Goal: Task Accomplishment & Management: Complete application form

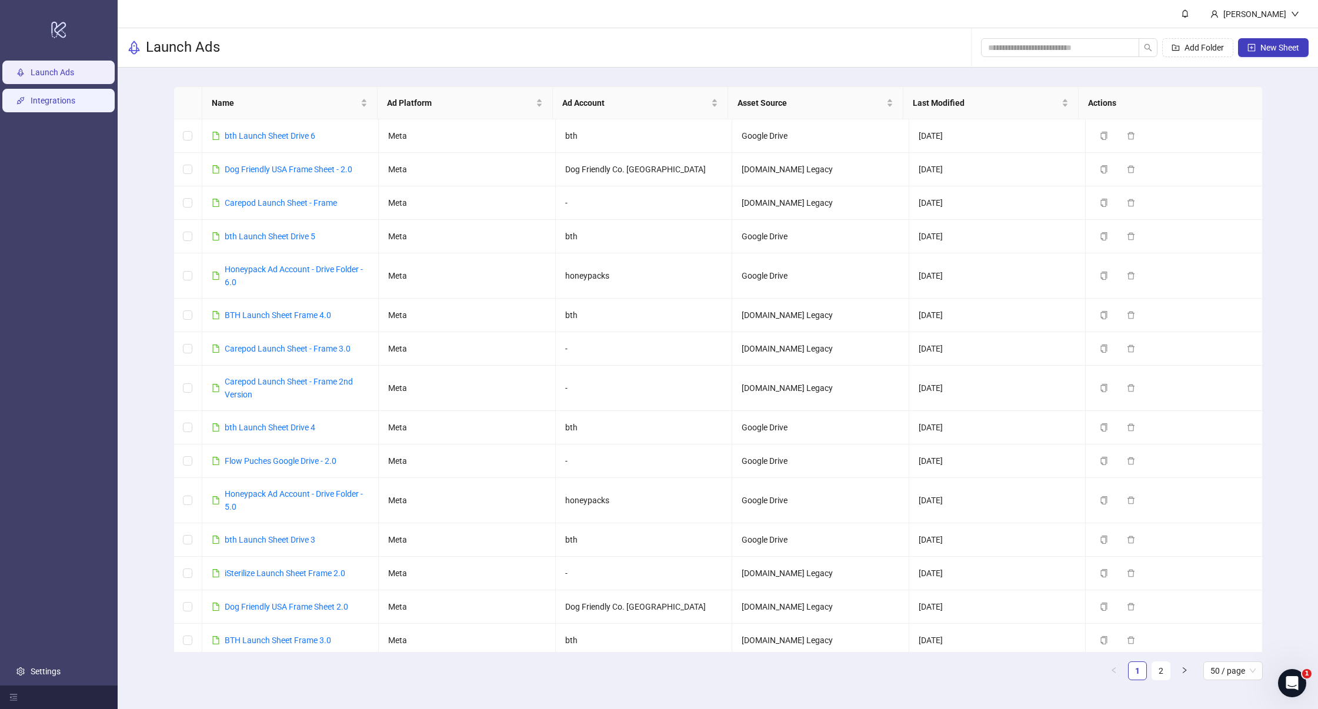
click at [67, 105] on link "Integrations" at bounding box center [53, 100] width 45 height 9
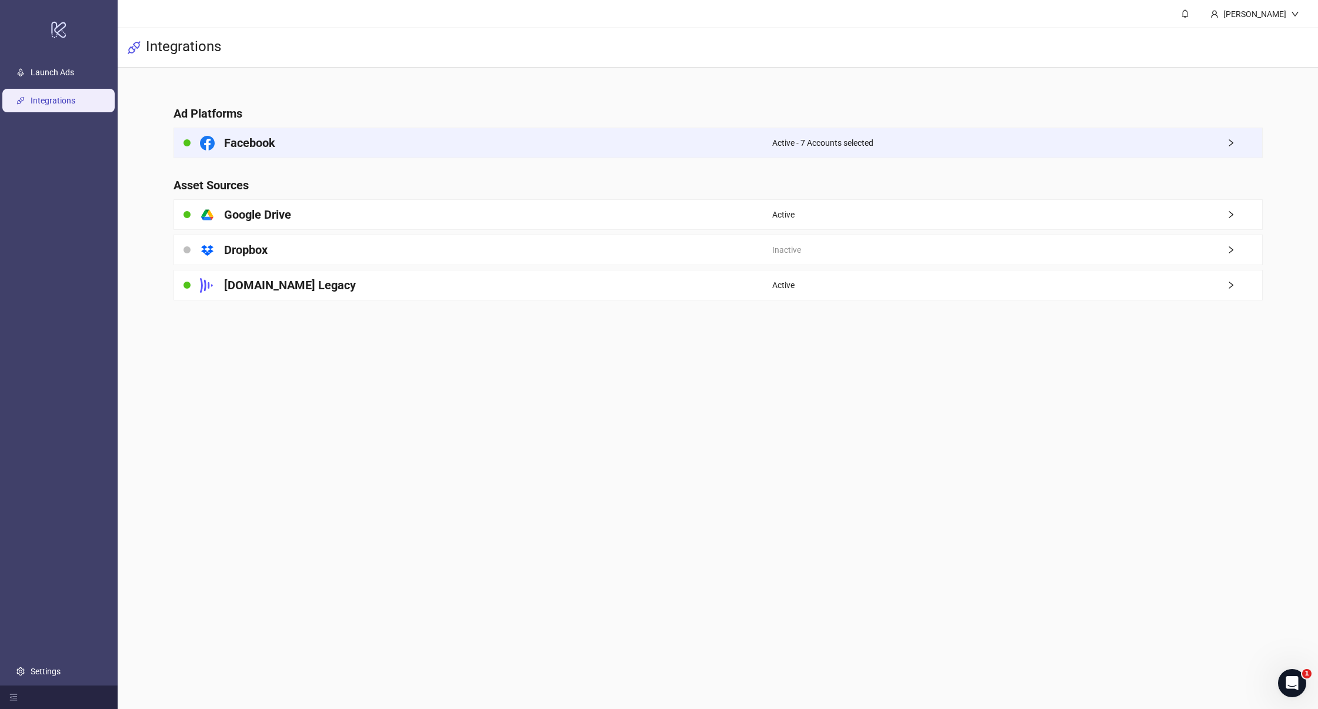
click at [390, 149] on div "Facebook" at bounding box center [473, 142] width 599 height 29
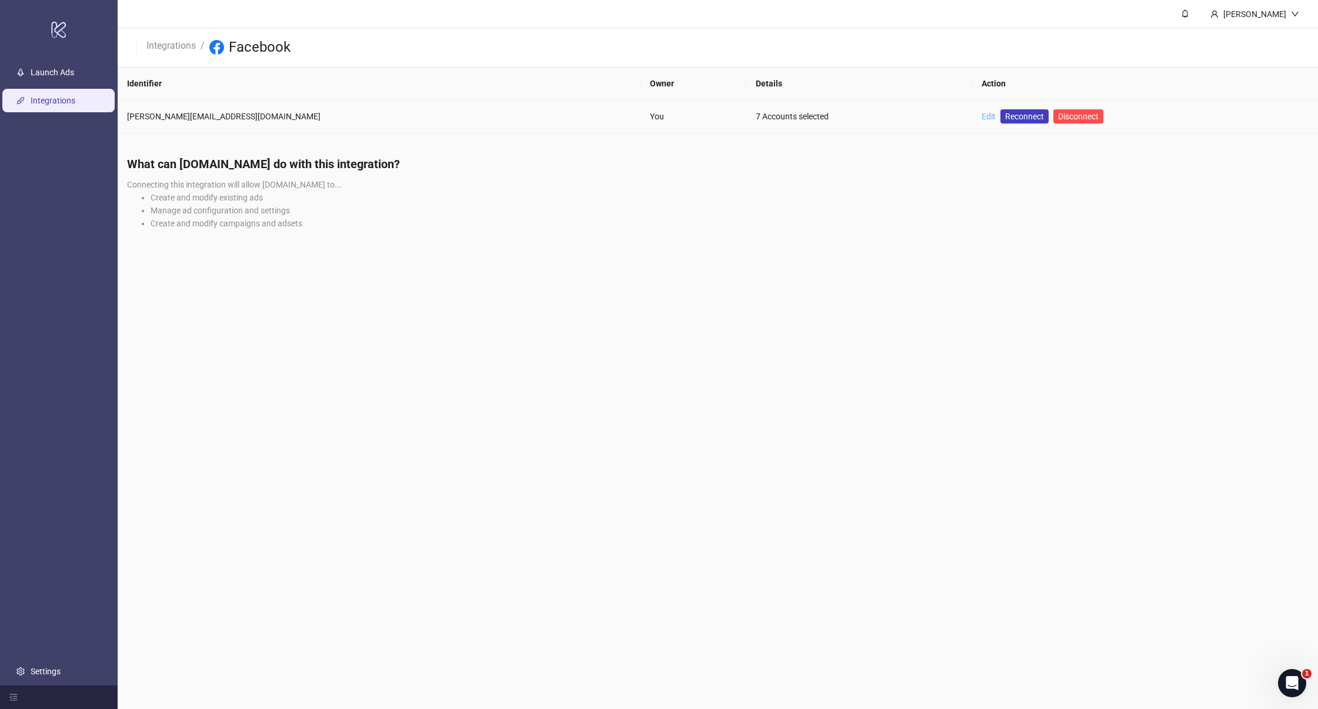
click at [982, 120] on link "Edit" at bounding box center [989, 116] width 14 height 9
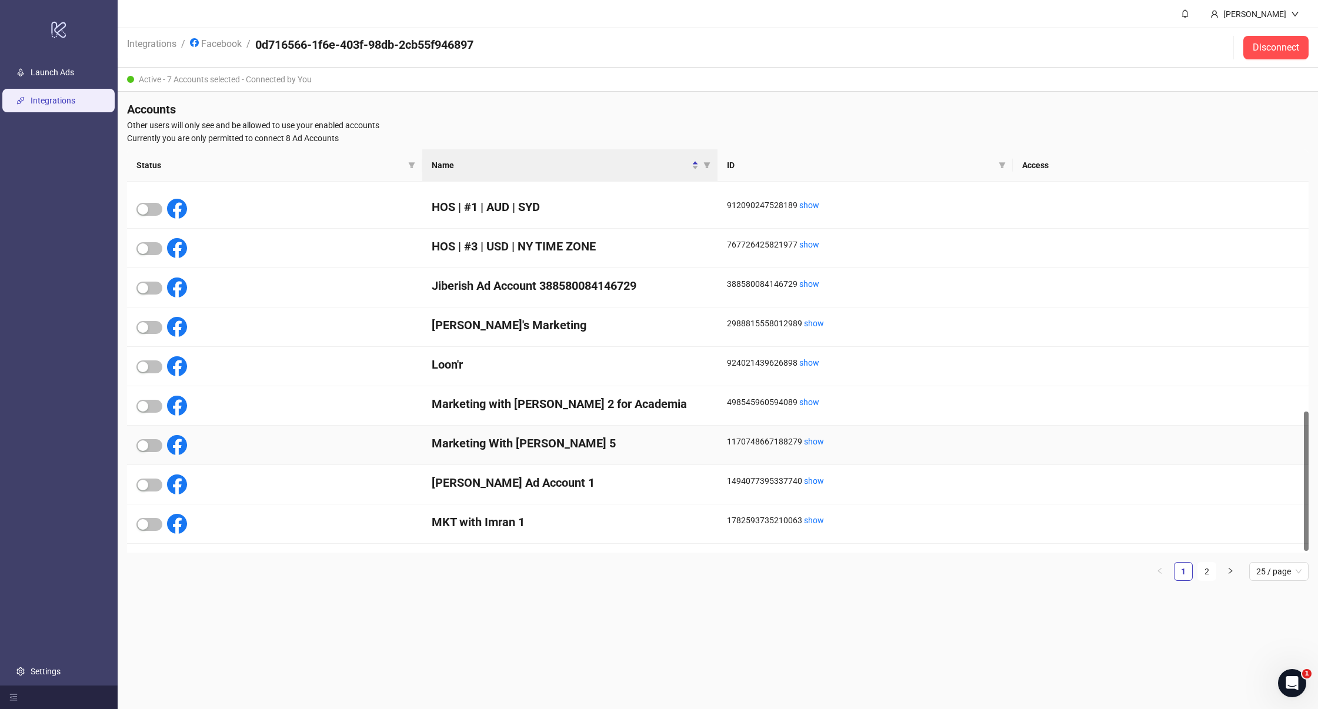
scroll to position [614, 0]
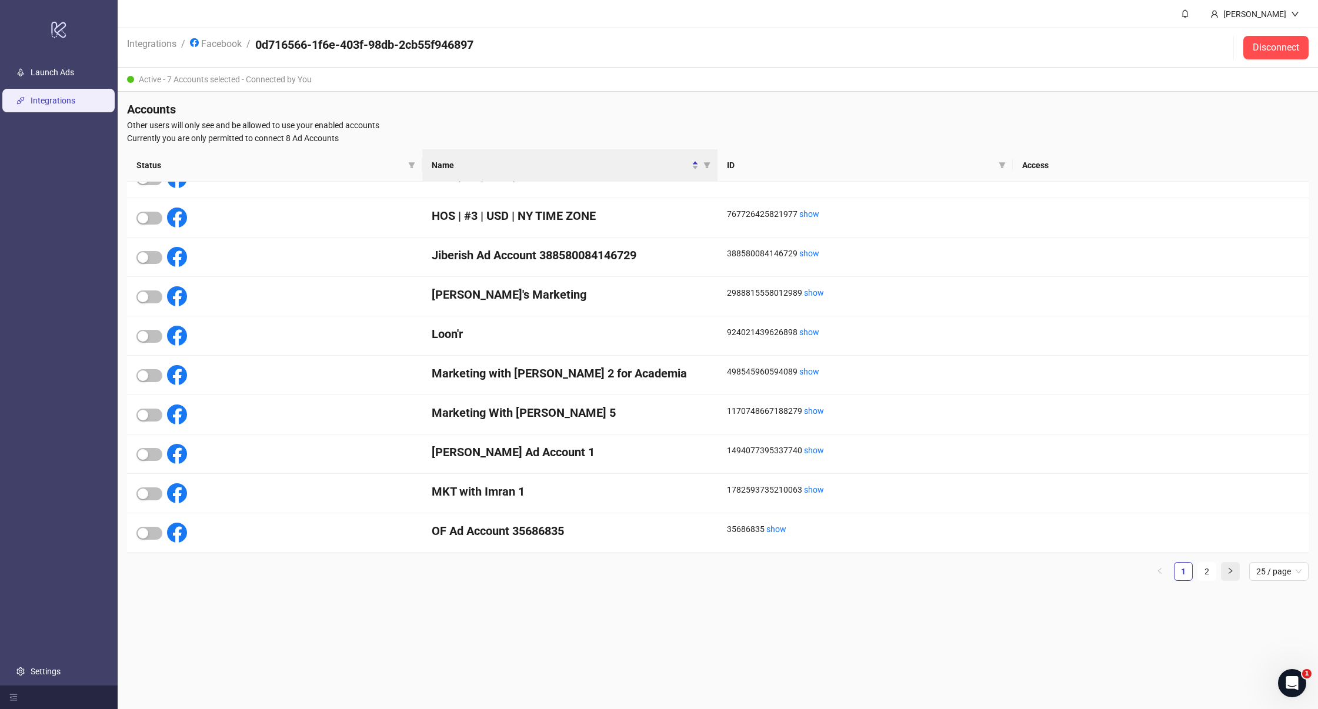
click at [1232, 574] on icon "right" at bounding box center [1230, 571] width 7 height 7
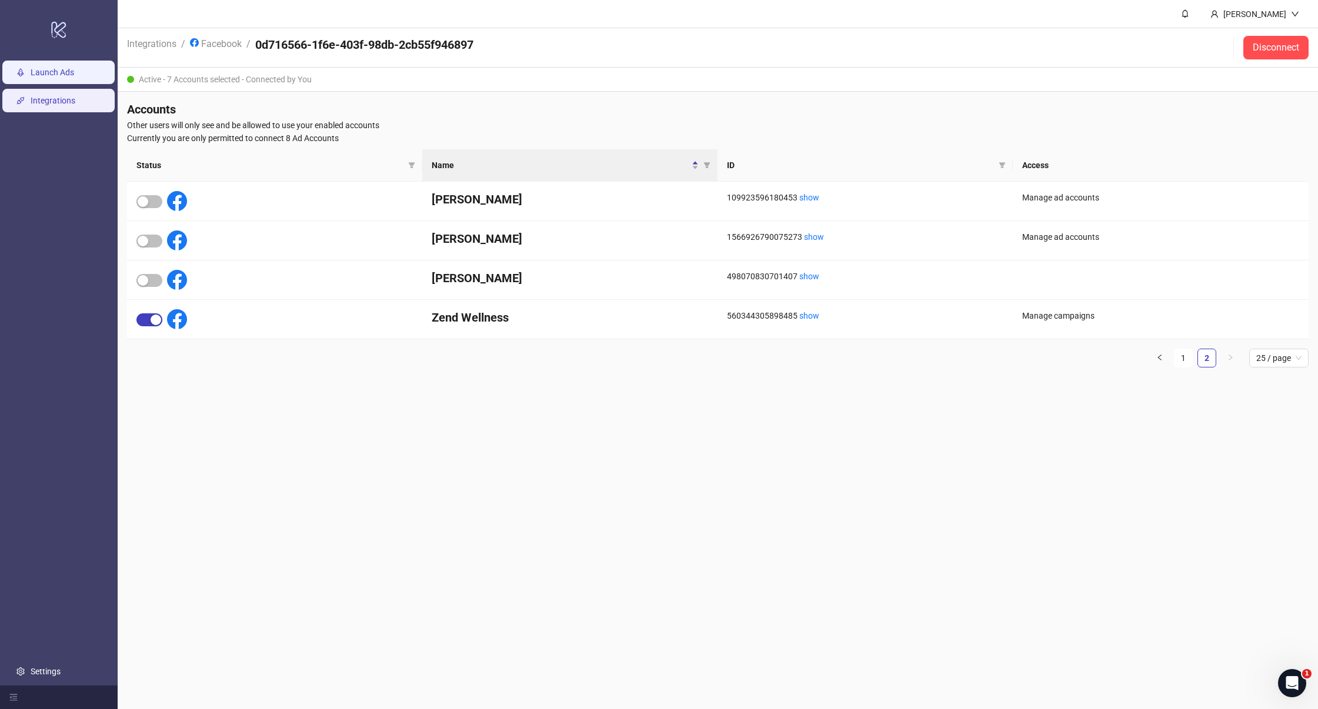
click at [54, 74] on link "Launch Ads" at bounding box center [53, 72] width 44 height 9
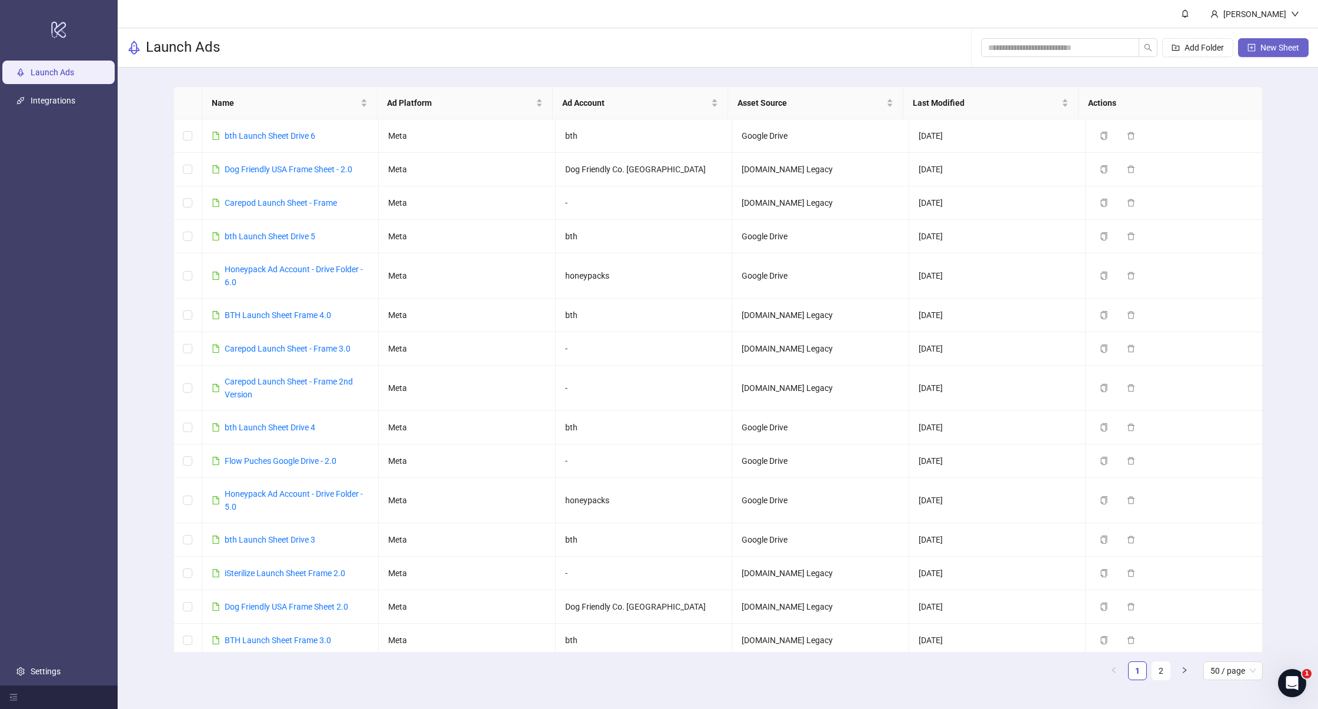
click at [1272, 46] on span "New Sheet" at bounding box center [1280, 47] width 39 height 9
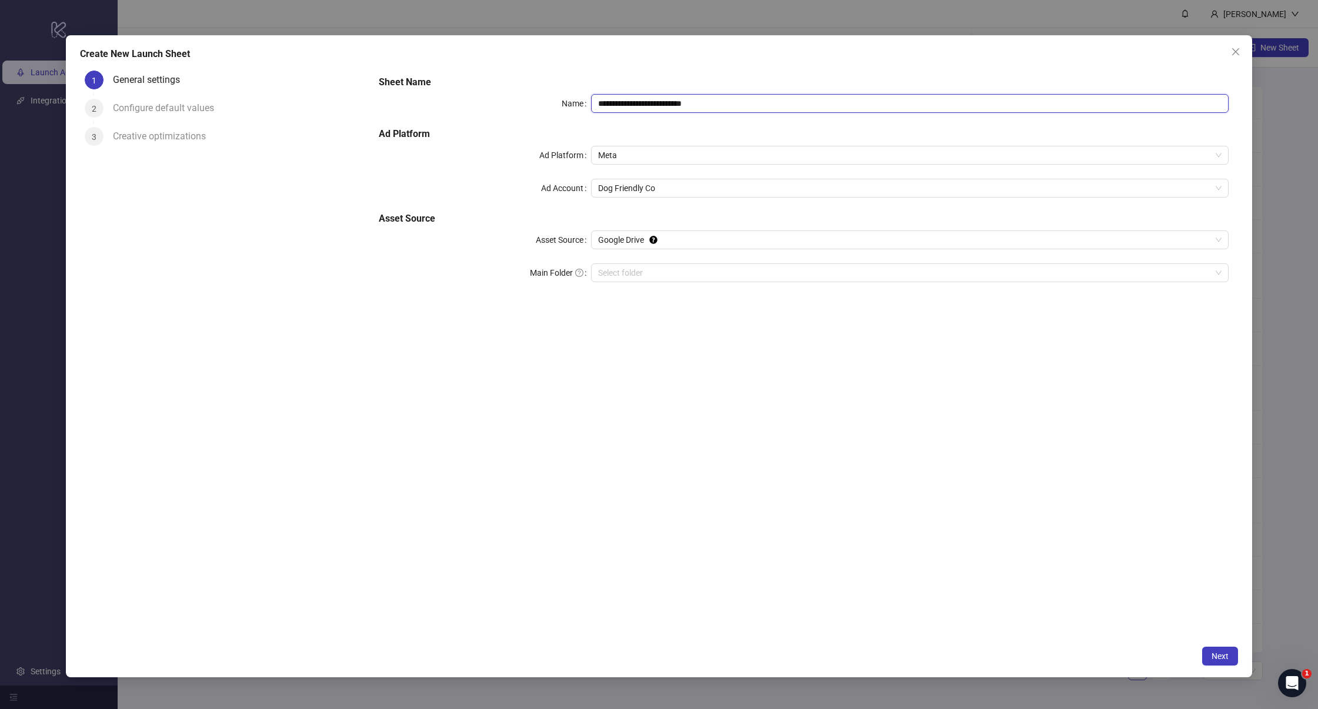
drag, startPoint x: 738, startPoint y: 106, endPoint x: 480, endPoint y: 75, distance: 260.1
click at [480, 75] on div "**********" at bounding box center [803, 186] width 859 height 231
click at [709, 112] on input "**********" at bounding box center [910, 103] width 638 height 19
click at [651, 239] on icon "Tooltip anchor" at bounding box center [653, 240] width 8 height 8
type input "**********"
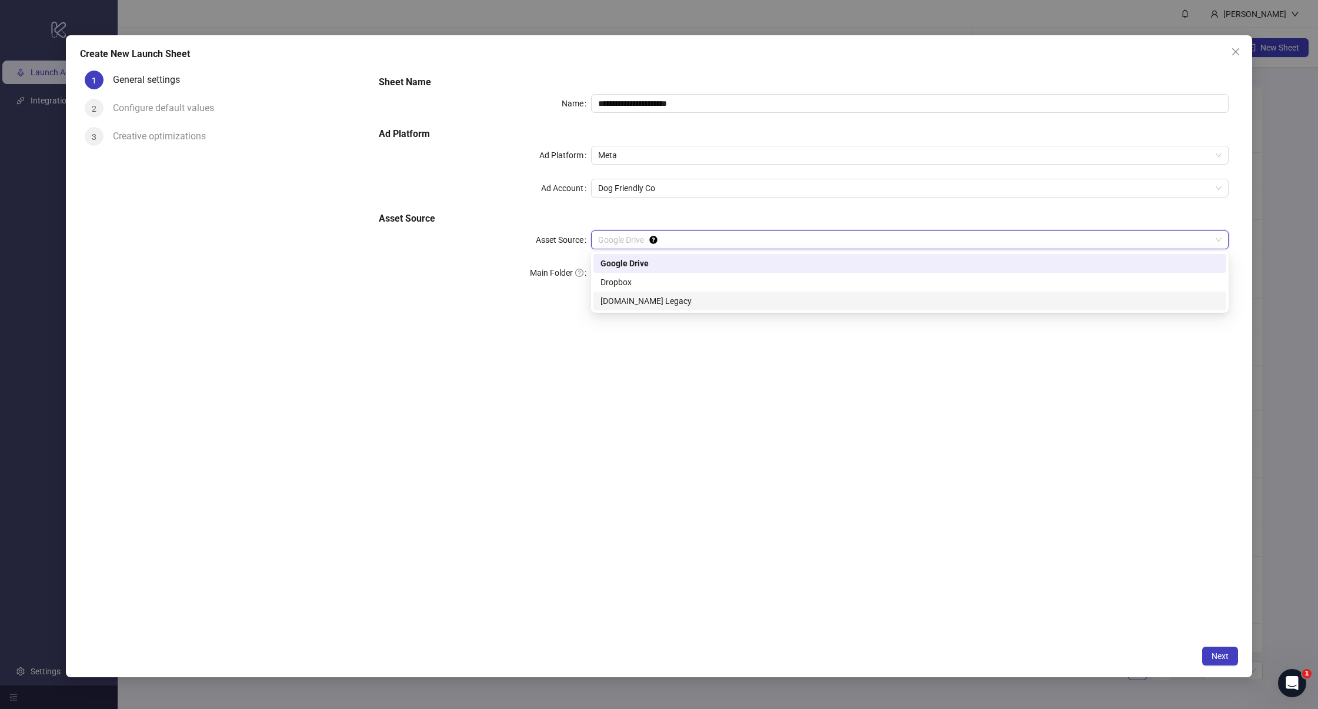
click at [637, 297] on div "[DOMAIN_NAME] Legacy" at bounding box center [910, 301] width 619 height 13
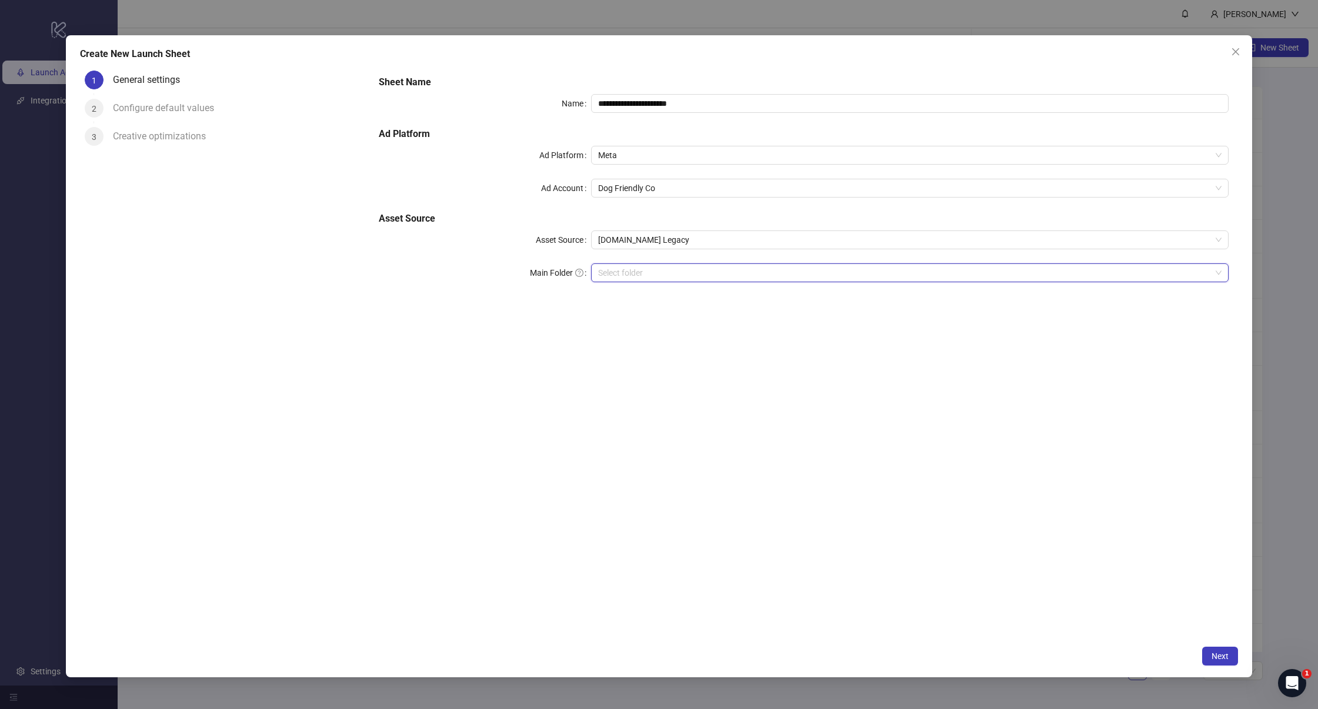
click at [634, 274] on input "search" at bounding box center [904, 273] width 613 height 18
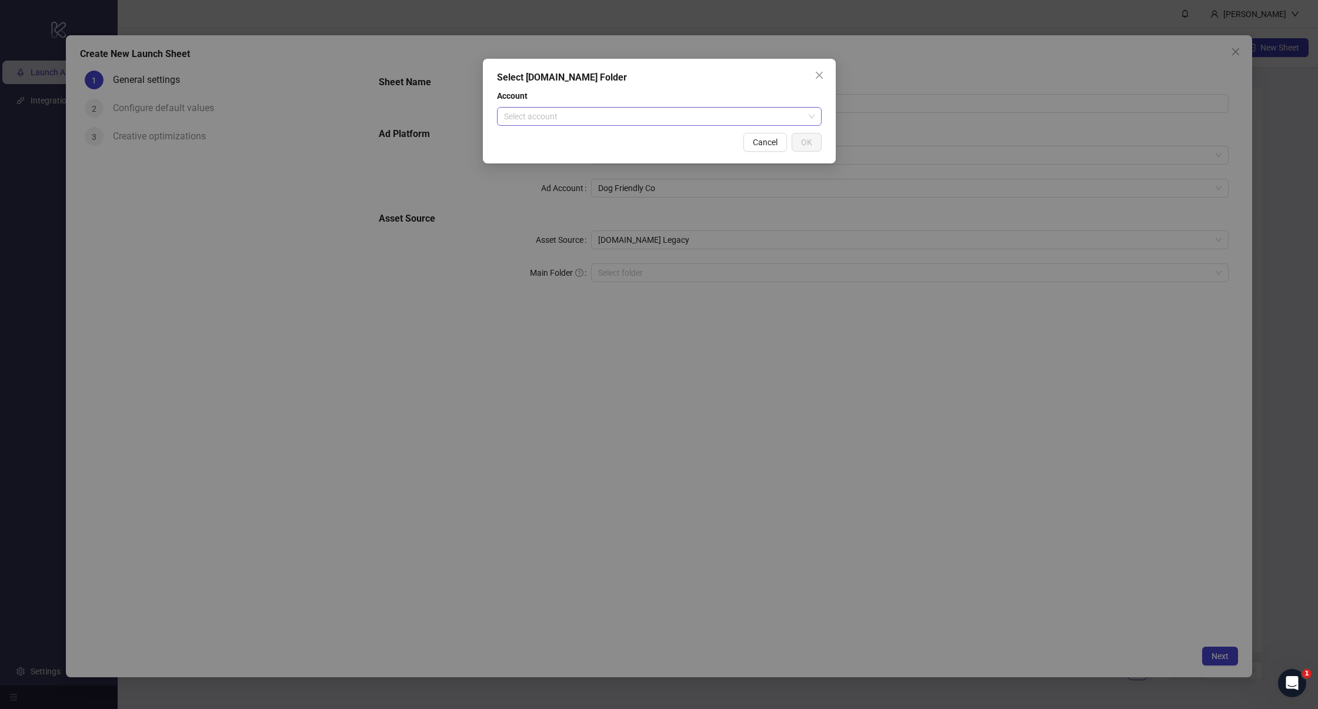
click at [572, 119] on input "search" at bounding box center [654, 117] width 300 height 18
click at [561, 140] on div "Easy A Media" at bounding box center [660, 140] width 306 height 13
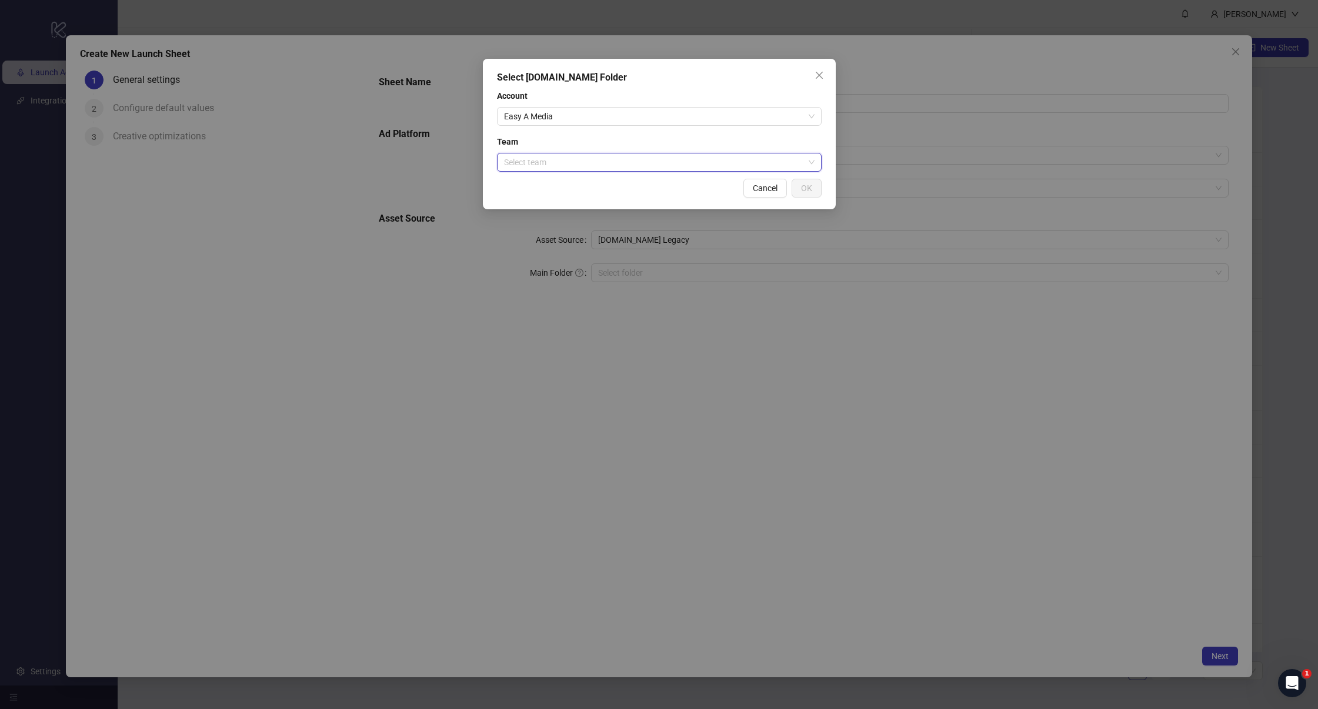
click at [535, 165] on input "search" at bounding box center [654, 163] width 300 height 18
click at [549, 191] on div "Easy A Media" at bounding box center [660, 185] width 306 height 13
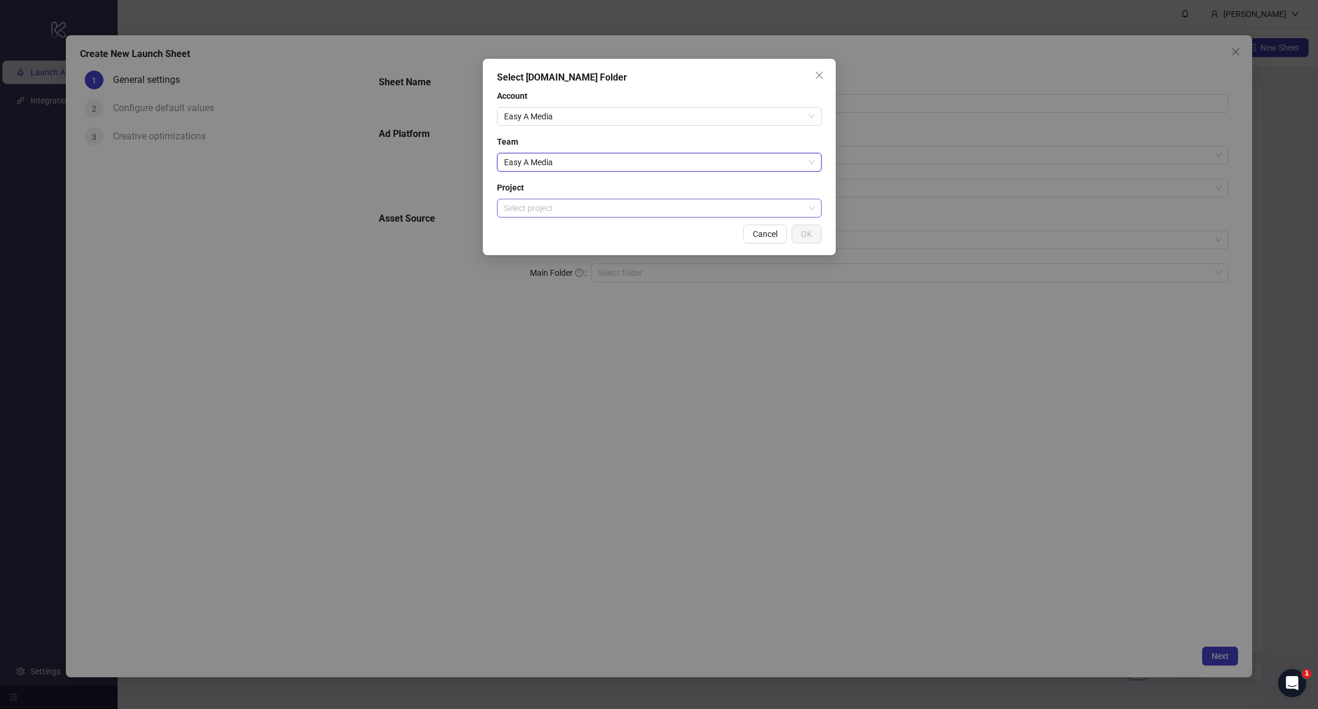
click at [550, 211] on input "search" at bounding box center [654, 208] width 300 height 18
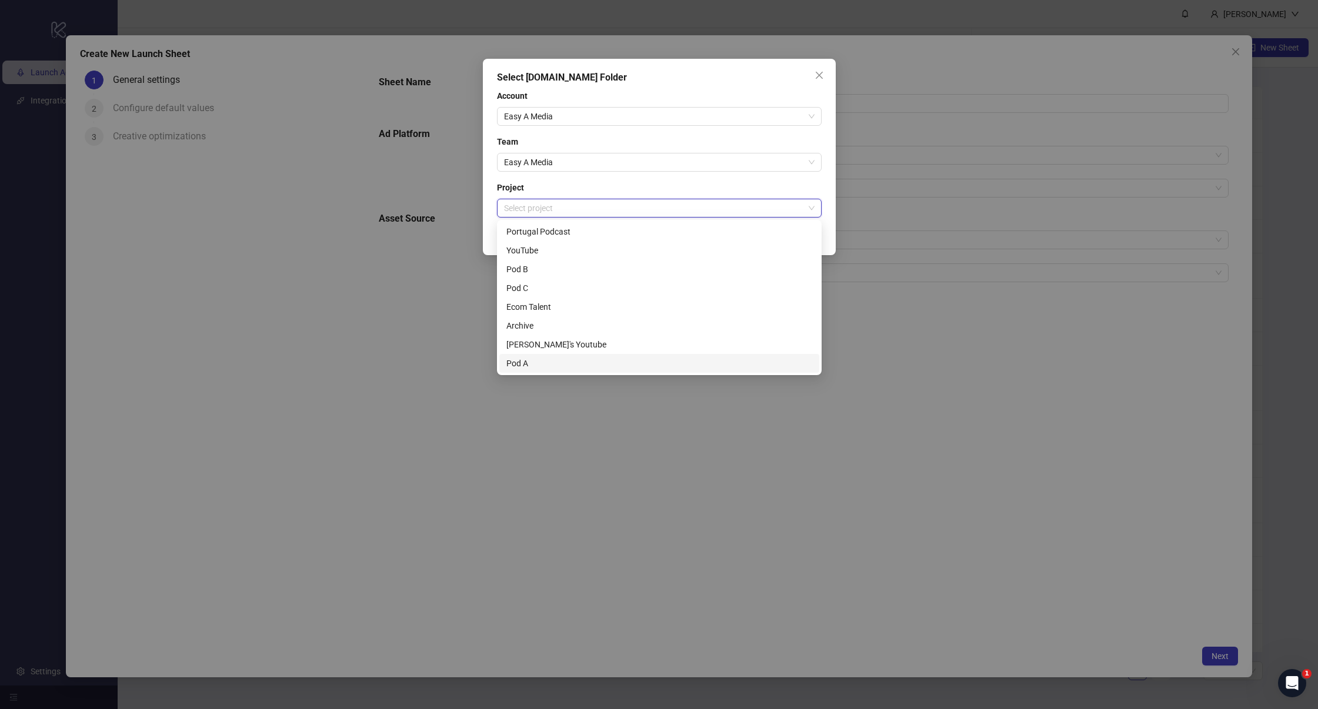
click at [531, 362] on div "Pod A" at bounding box center [660, 363] width 306 height 13
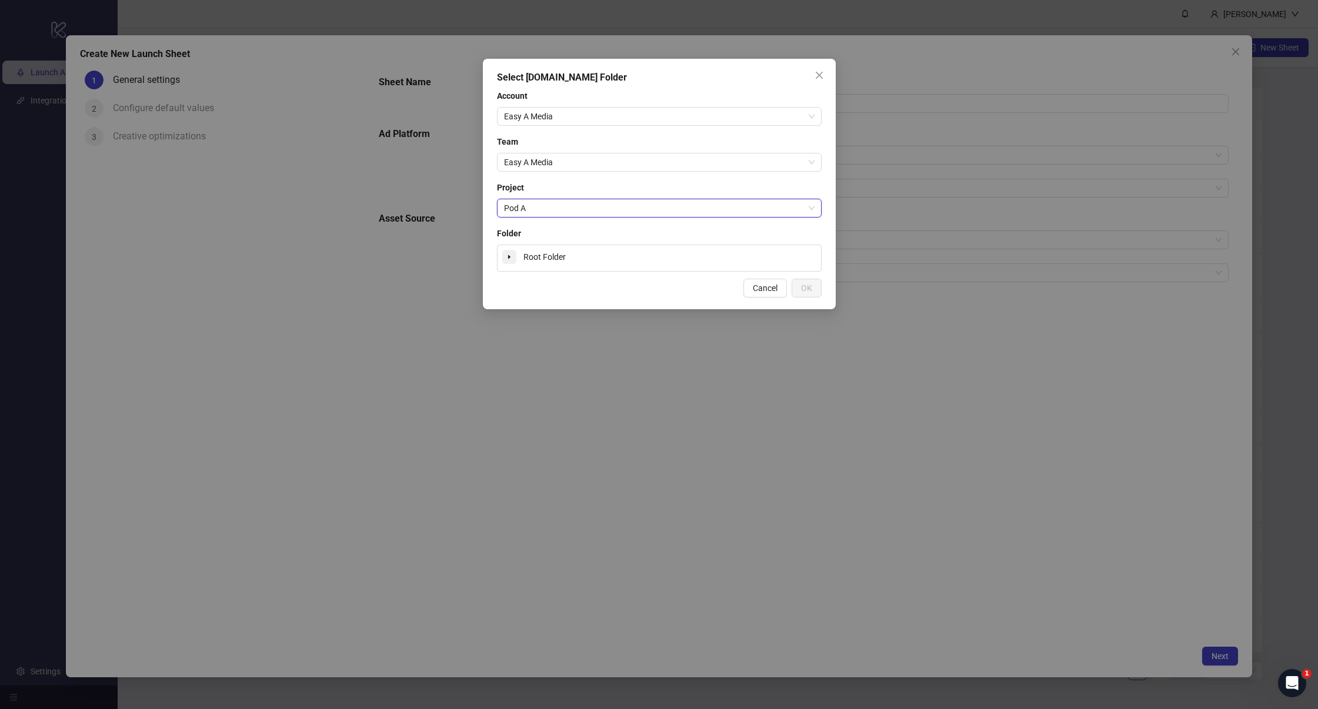
click at [513, 259] on span at bounding box center [509, 257] width 14 height 14
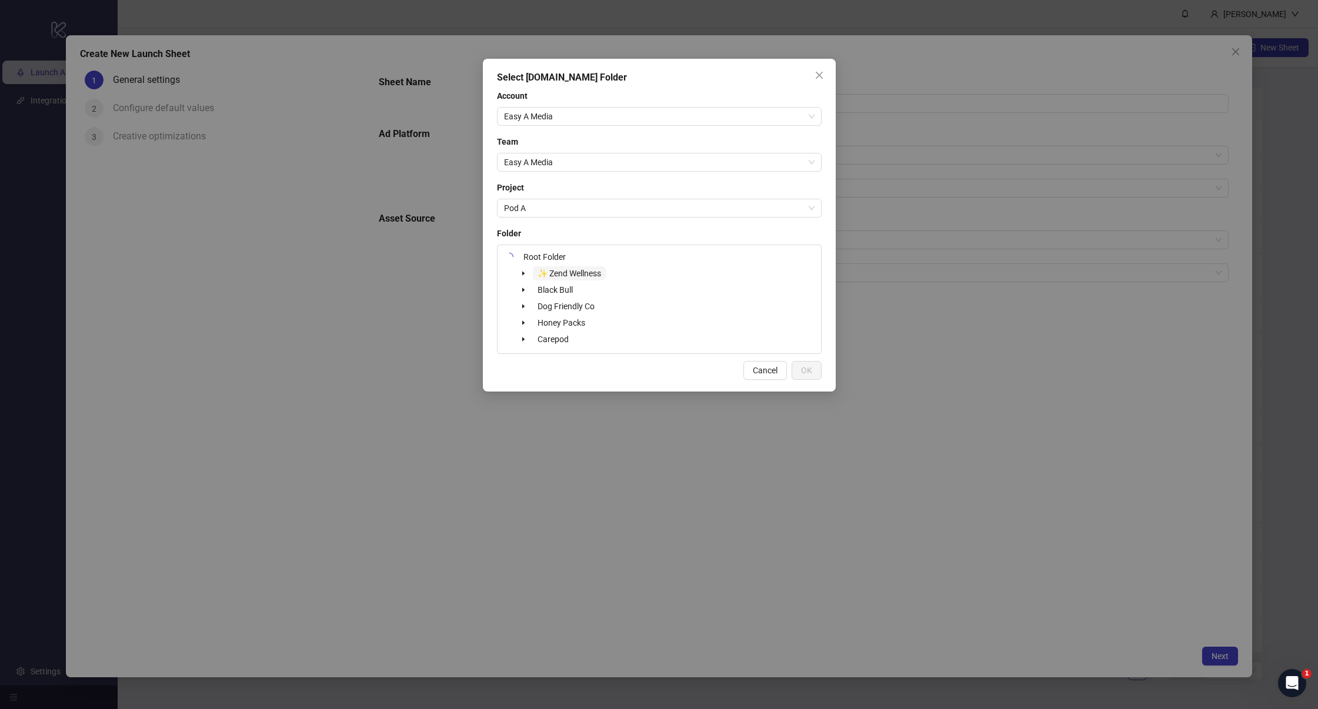
click at [582, 271] on span "✨ Zend Wellness" at bounding box center [570, 273] width 64 height 9
click at [814, 367] on button "OK" at bounding box center [807, 370] width 30 height 19
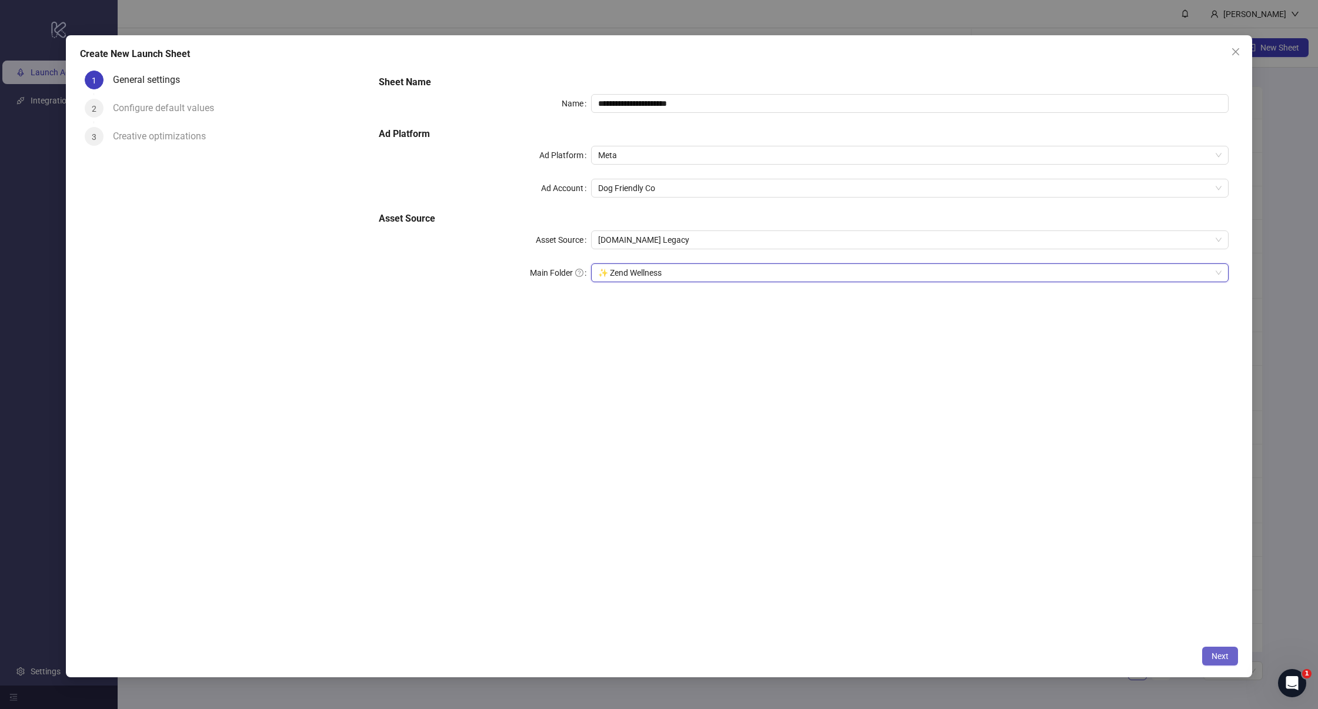
click at [1215, 664] on button "Next" at bounding box center [1220, 656] width 36 height 19
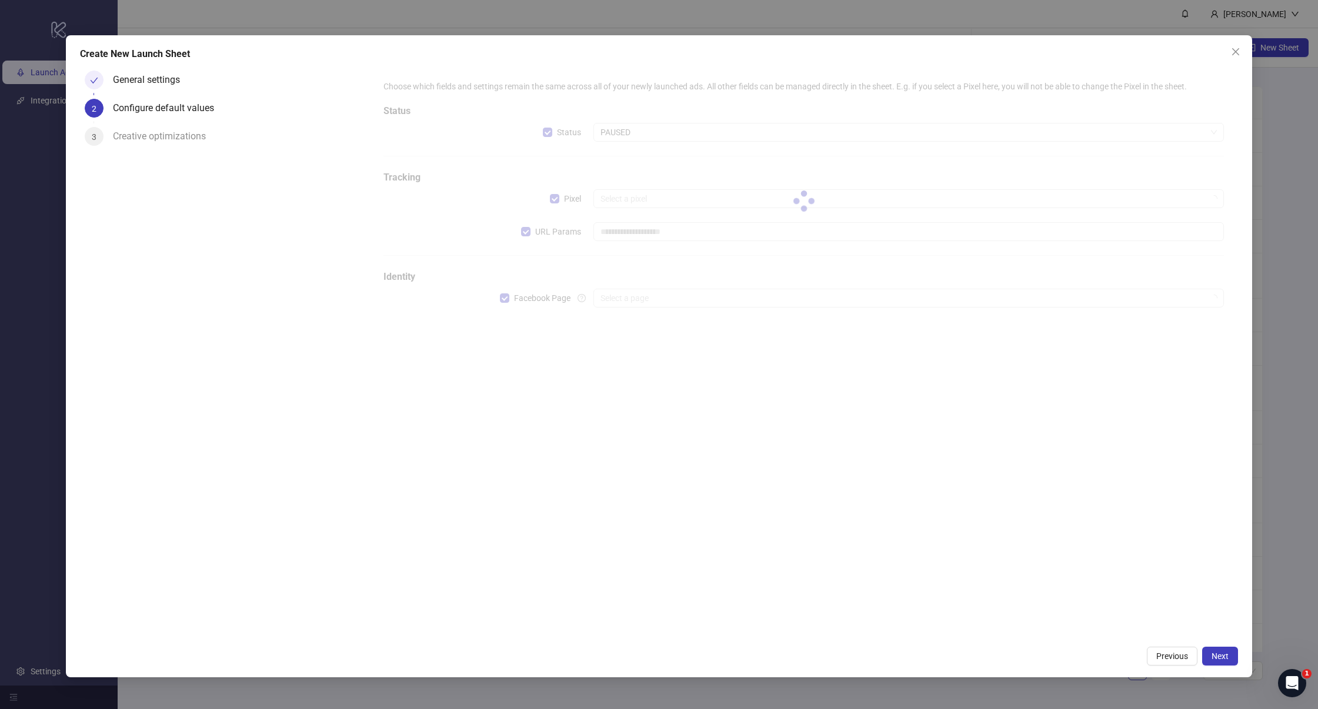
type input "**********"
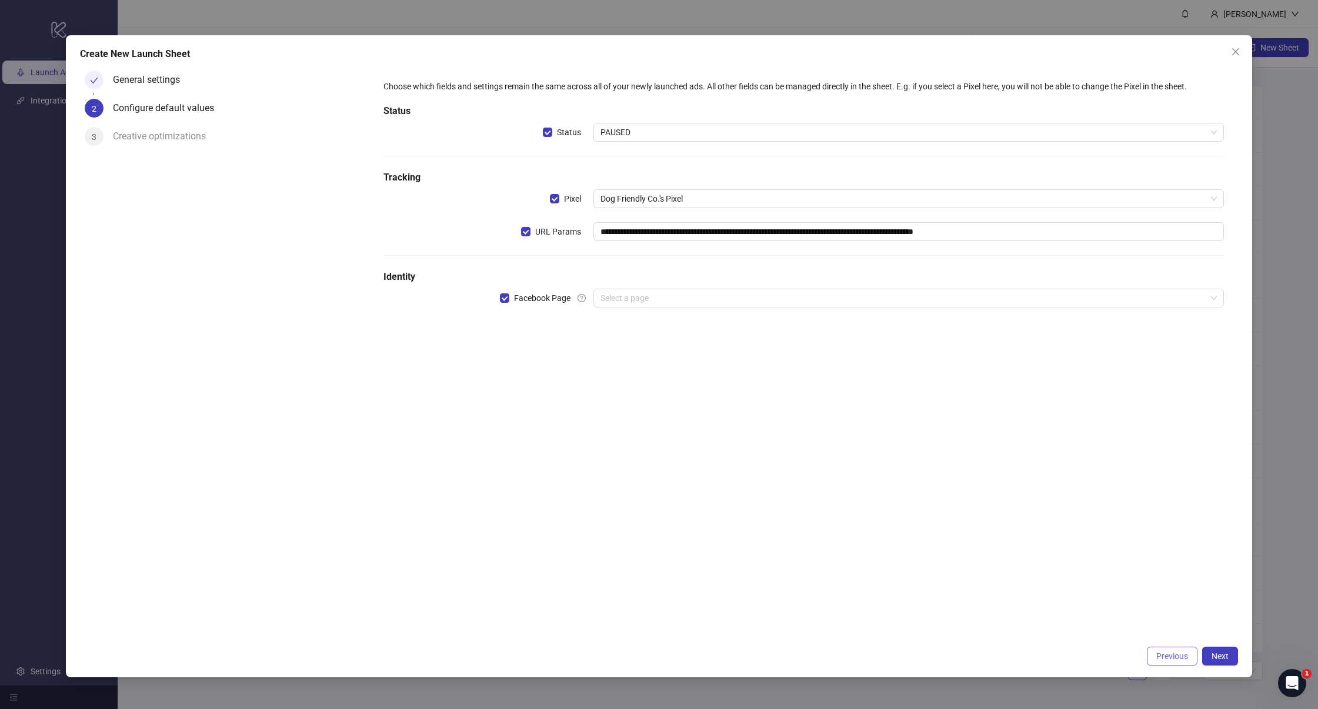
click at [1175, 658] on span "Previous" at bounding box center [1173, 656] width 32 height 9
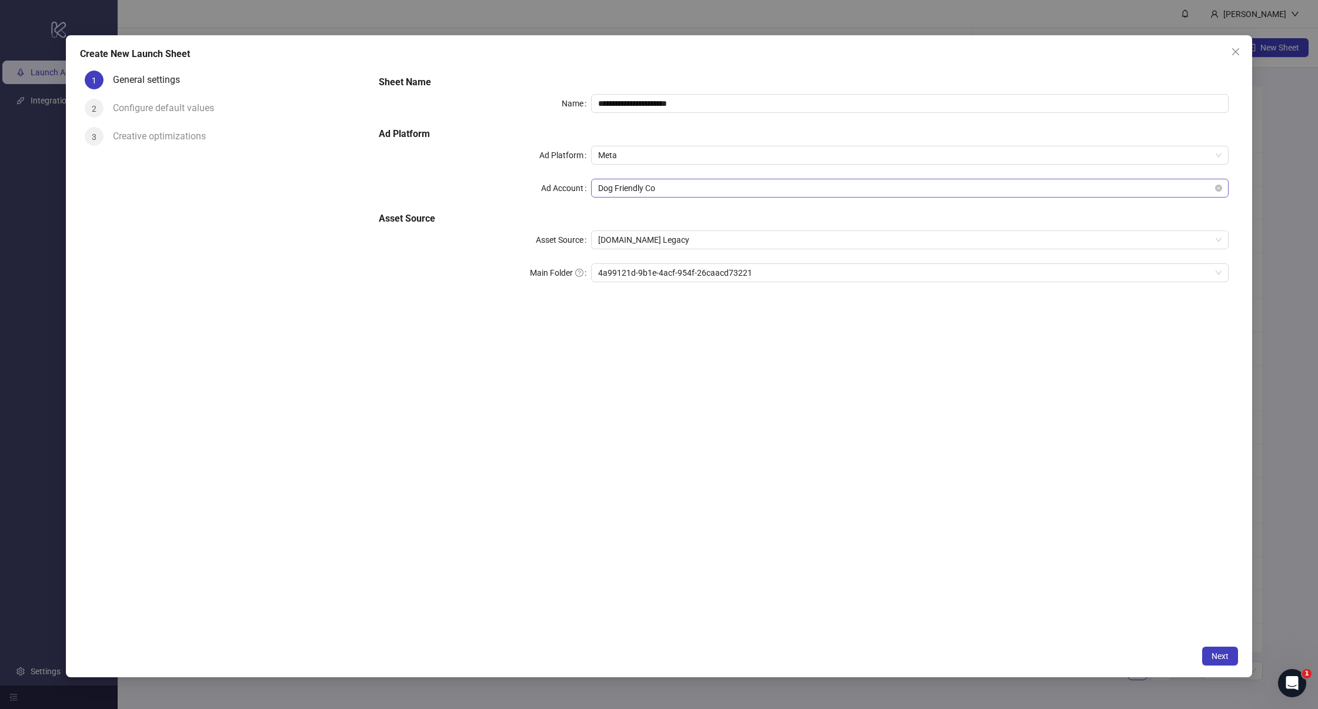
click at [617, 193] on span "Dog Friendly Co" at bounding box center [910, 188] width 624 height 18
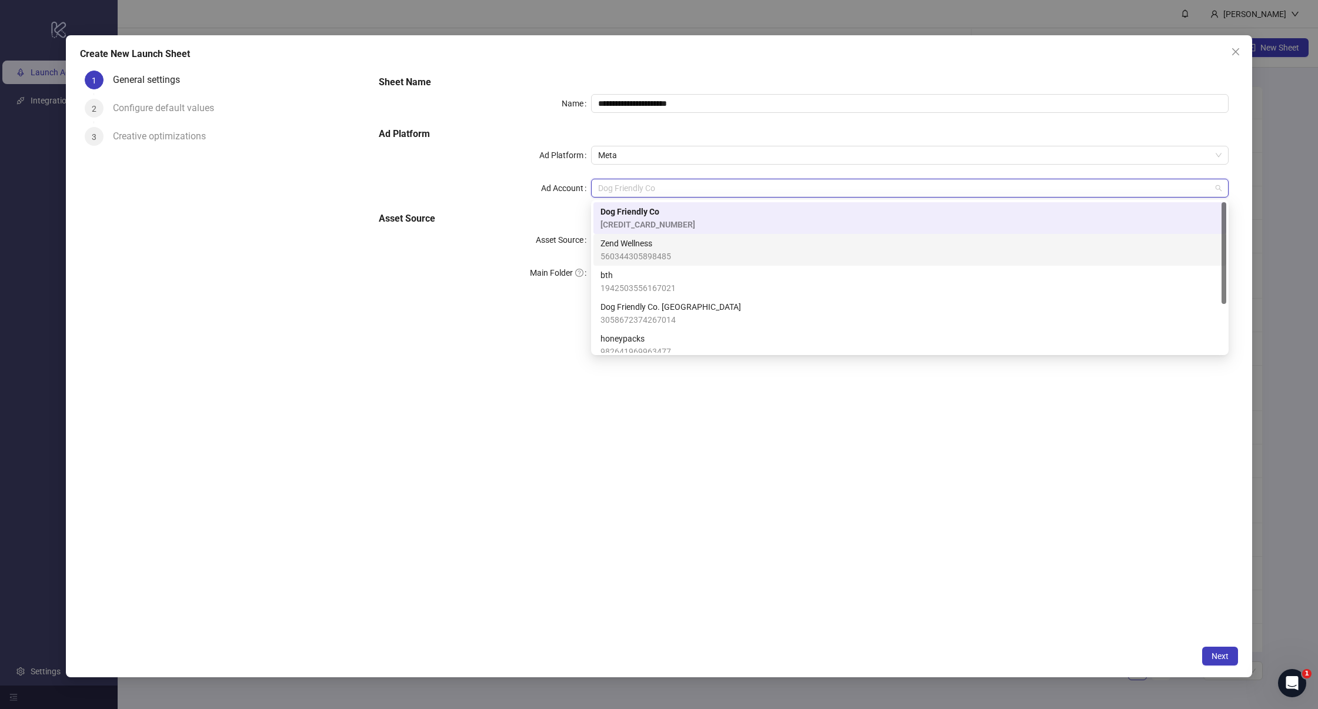
click at [647, 241] on span "Zend Wellness" at bounding box center [636, 243] width 71 height 13
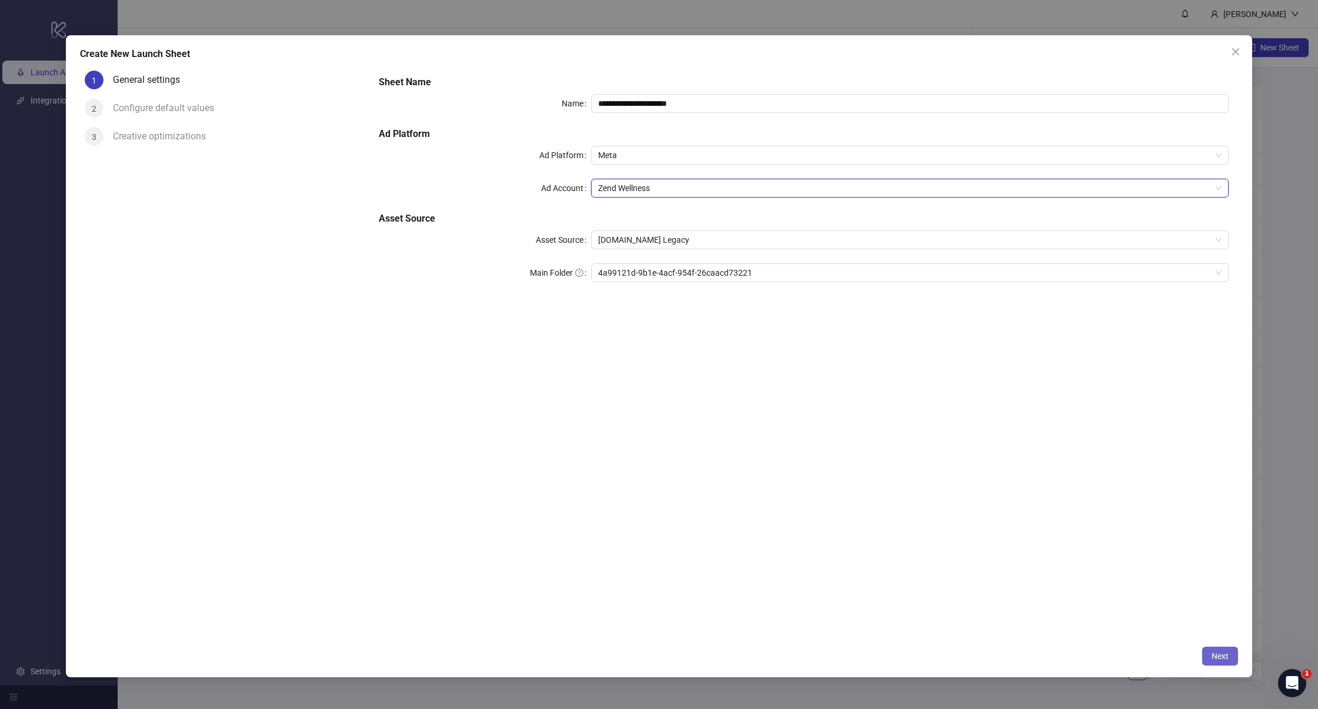
click at [1204, 658] on button "Next" at bounding box center [1220, 656] width 36 height 19
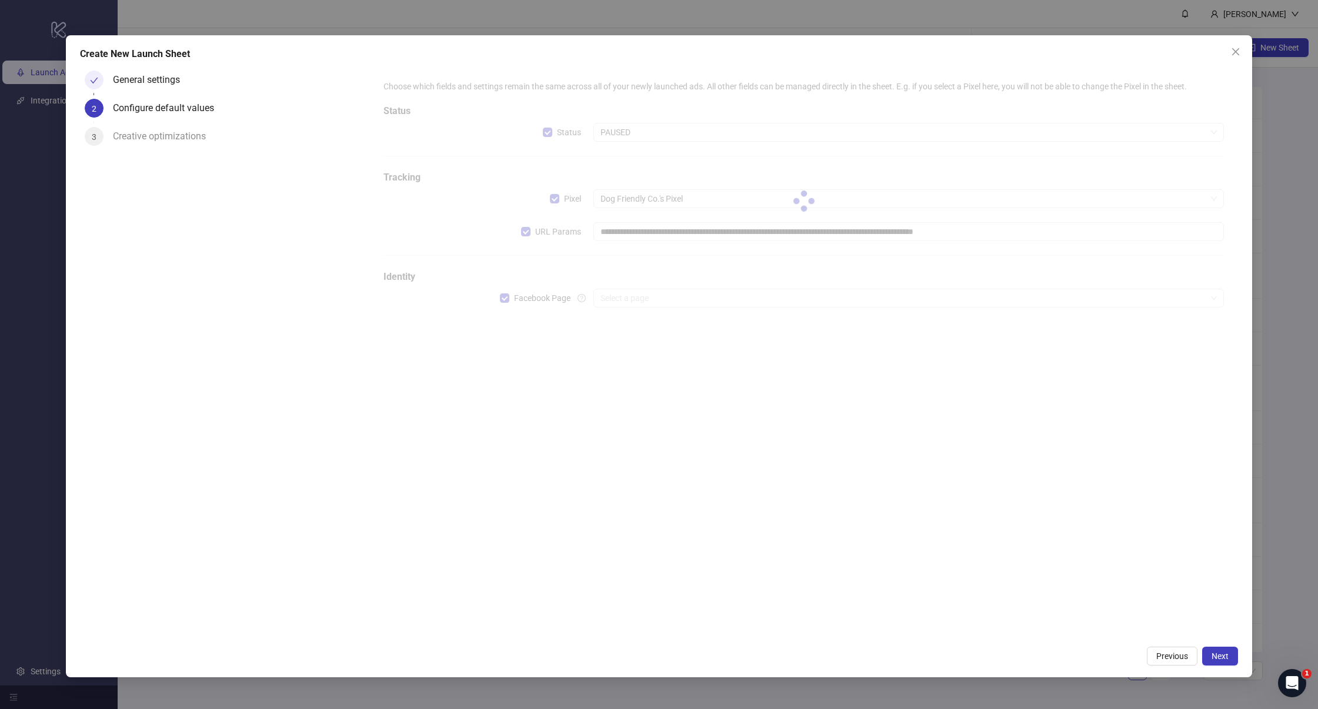
type input "**********"
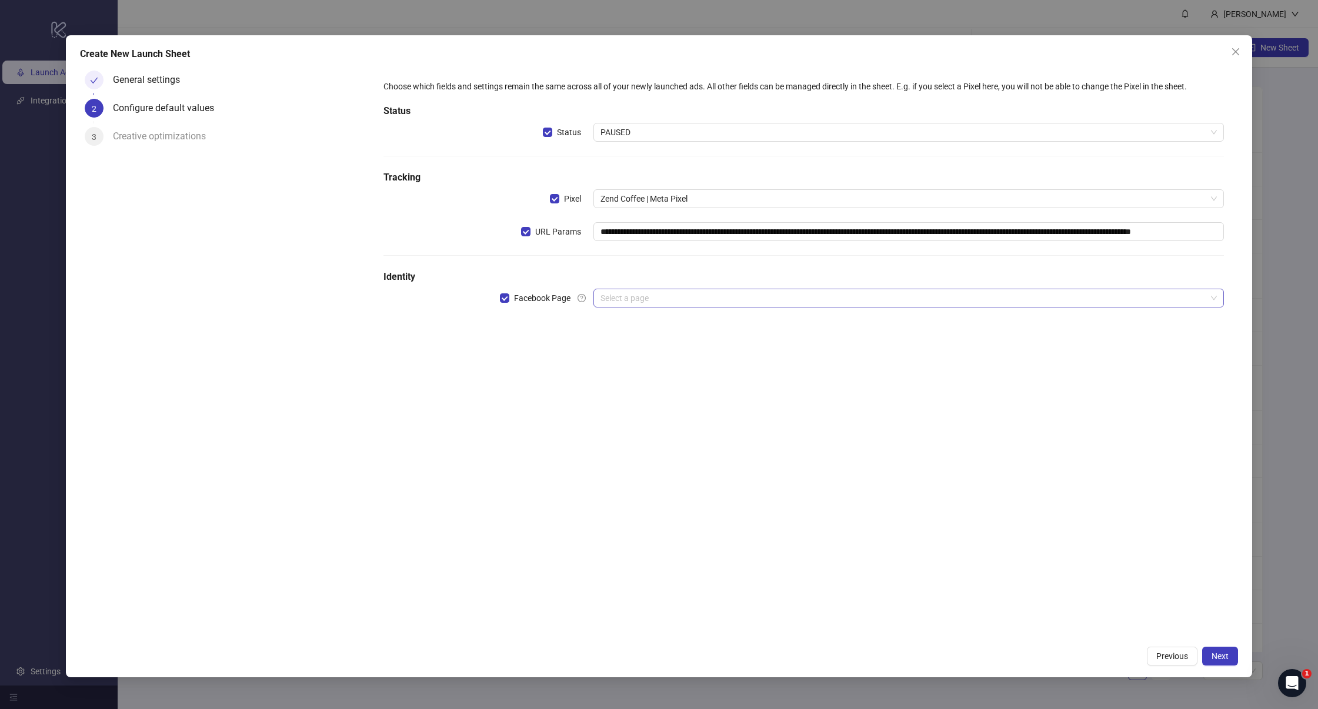
click at [637, 295] on input "search" at bounding box center [904, 298] width 606 height 18
type input "*"
click at [545, 358] on div "**********" at bounding box center [803, 353] width 869 height 574
click at [635, 300] on input "search" at bounding box center [904, 298] width 606 height 18
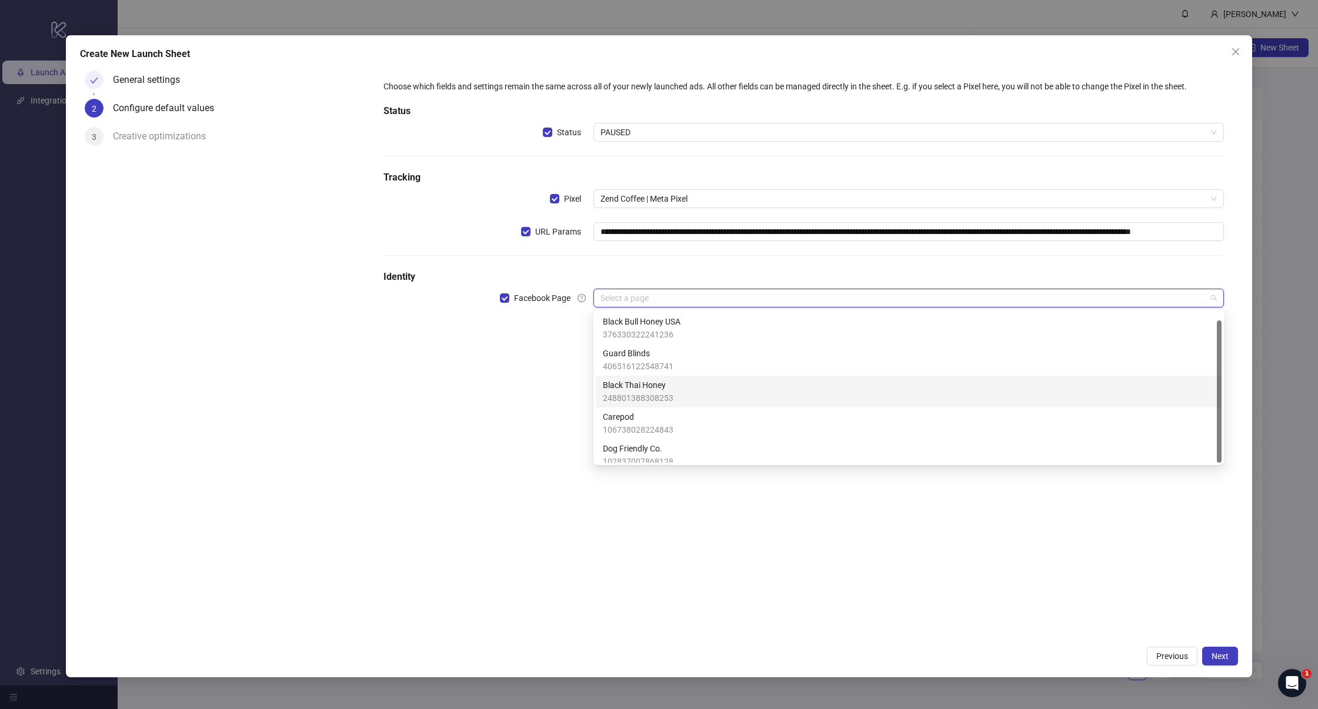
scroll to position [8, 0]
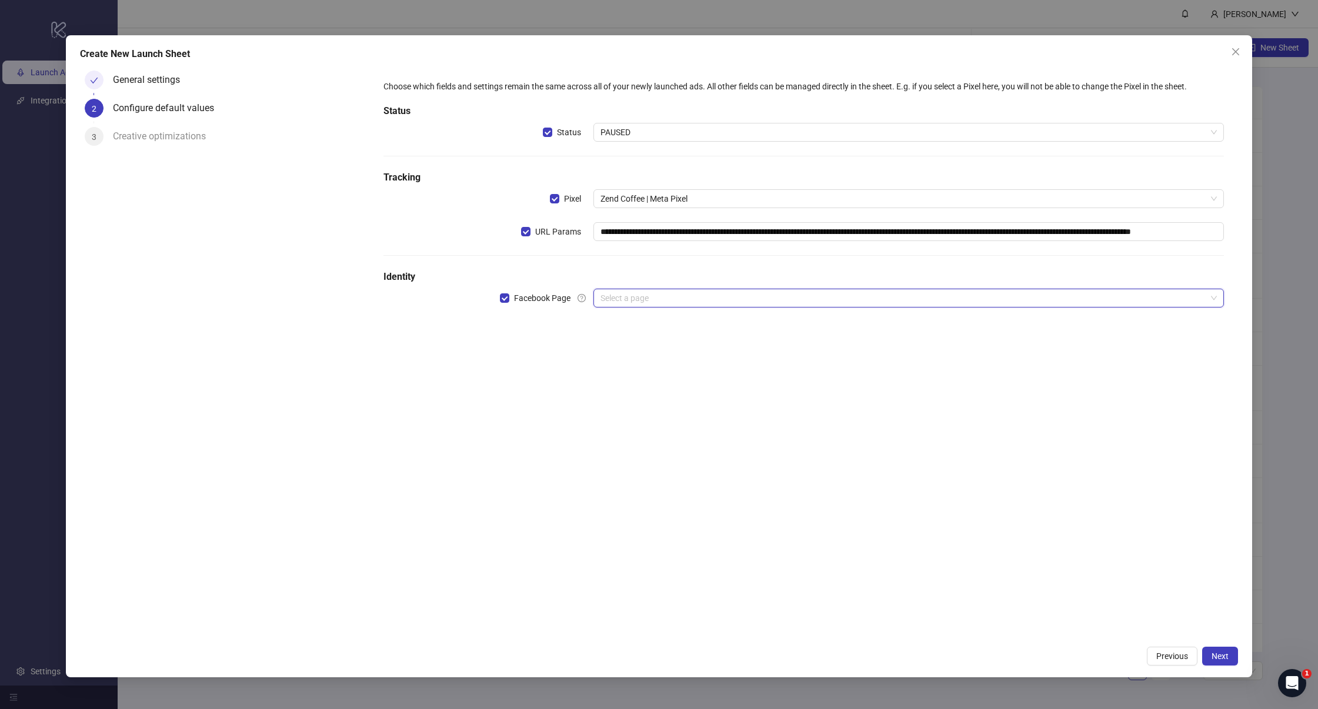
click at [610, 295] on input "search" at bounding box center [904, 298] width 606 height 18
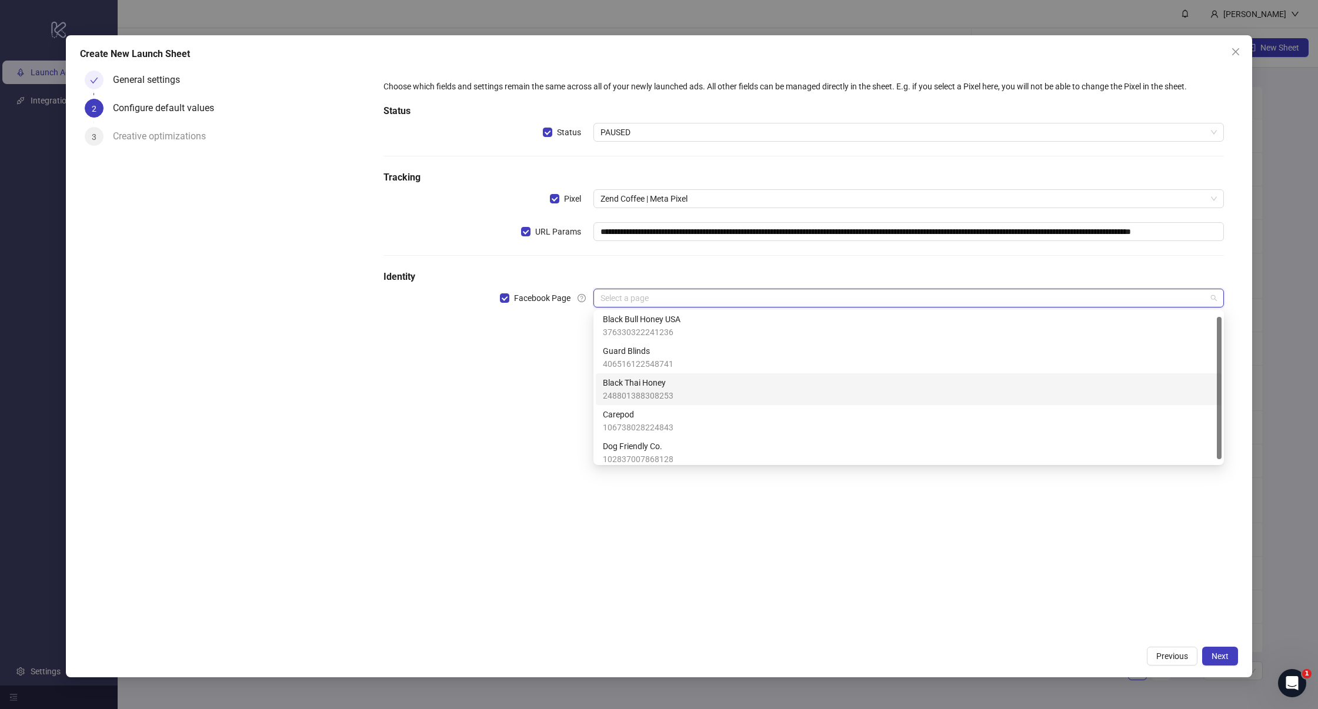
scroll to position [5, 0]
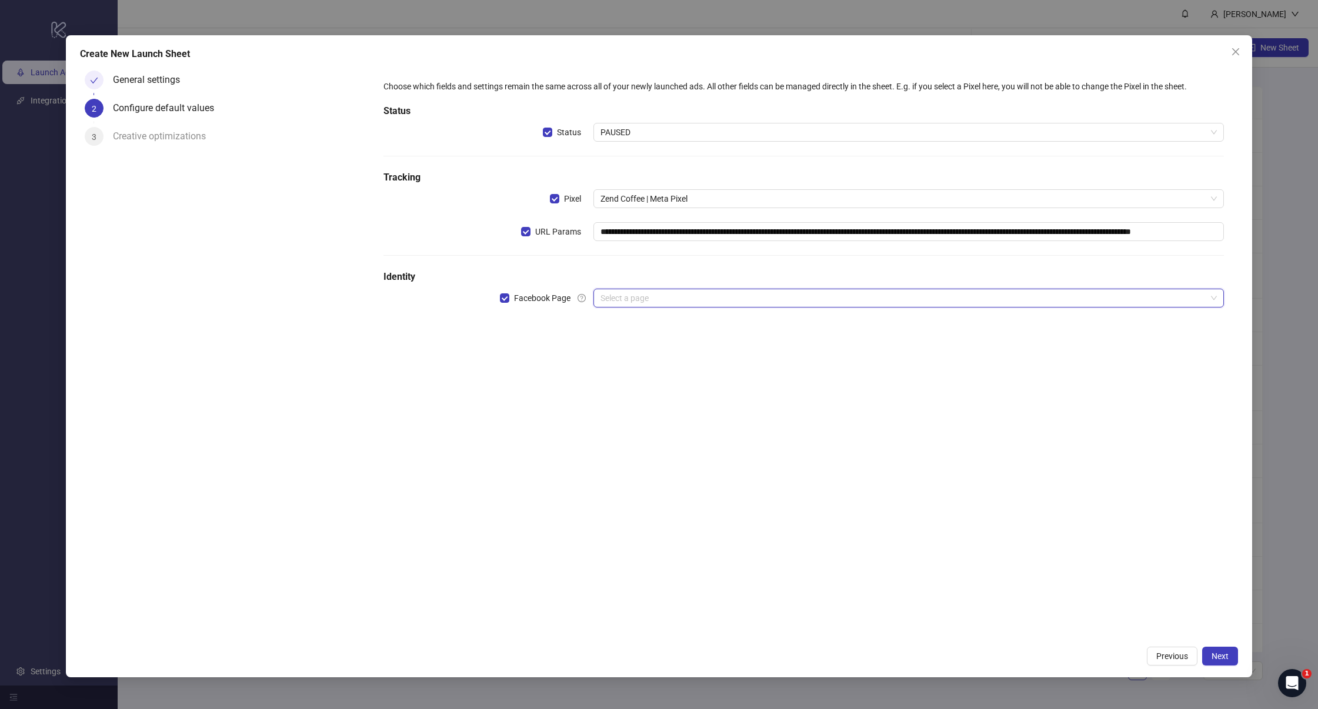
click at [634, 292] on input "search" at bounding box center [904, 298] width 606 height 18
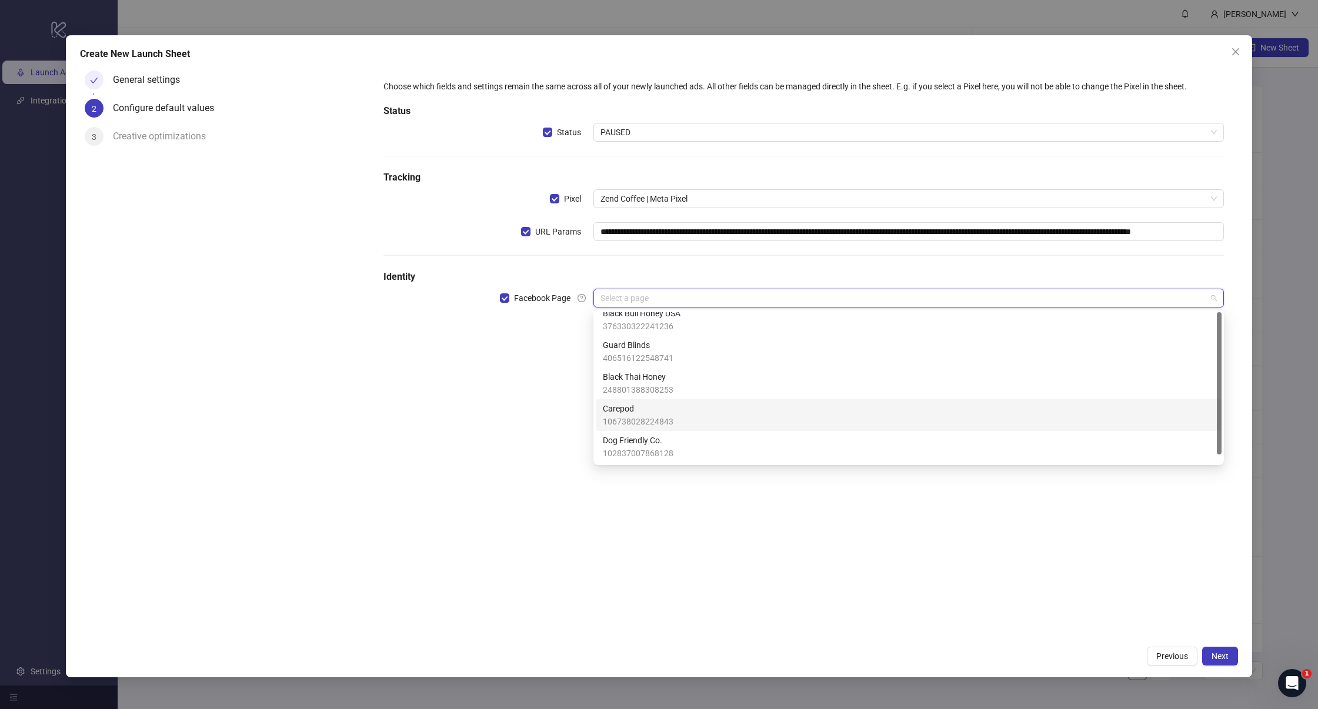
scroll to position [0, 0]
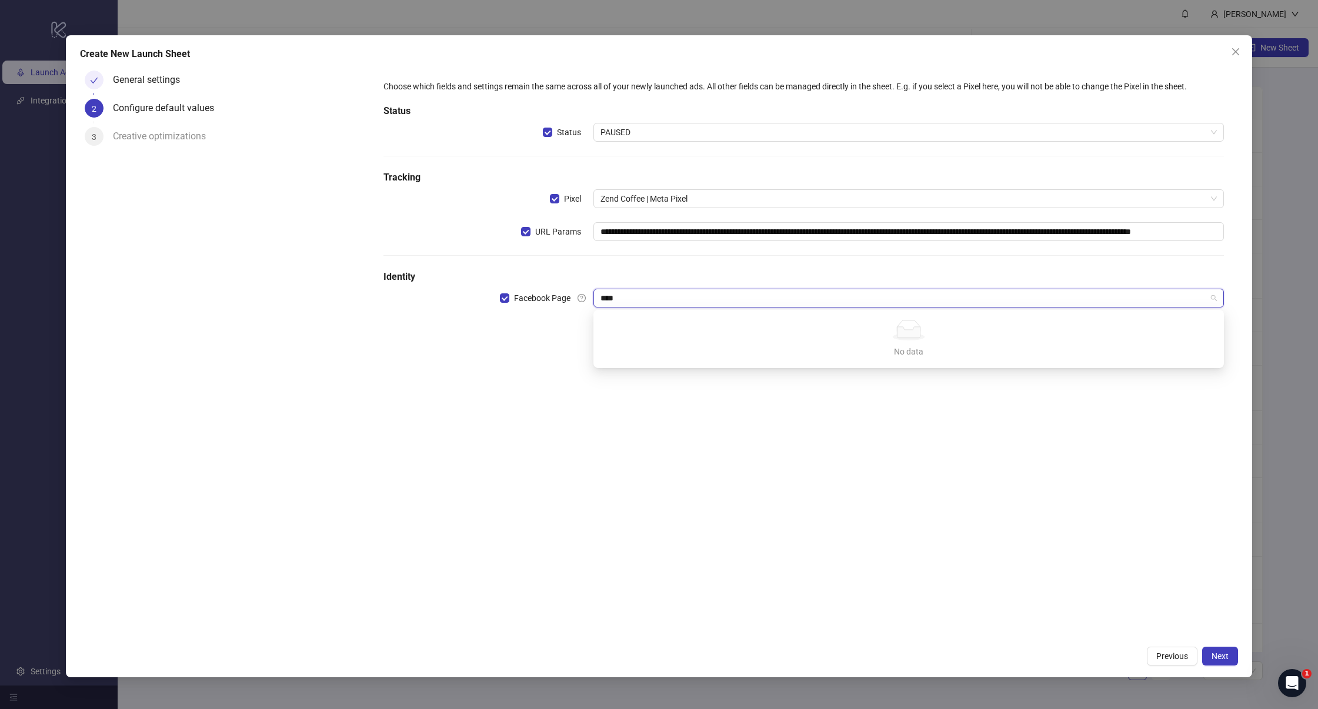
type input "****"
